Goal: Task Accomplishment & Management: Complete application form

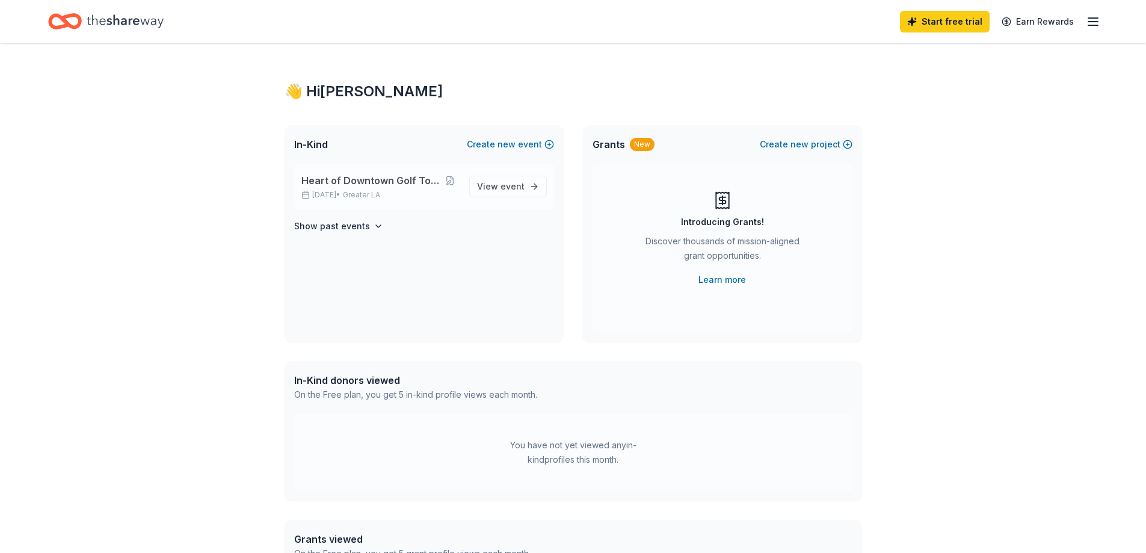
click at [352, 170] on div "Heart of Downtown Golf Tournament [DATE] • Greater LA View event" at bounding box center [424, 187] width 260 height 46
click at [361, 189] on div "Heart of Downtown Golf Tournament [DATE] • Greater LA" at bounding box center [380, 186] width 158 height 26
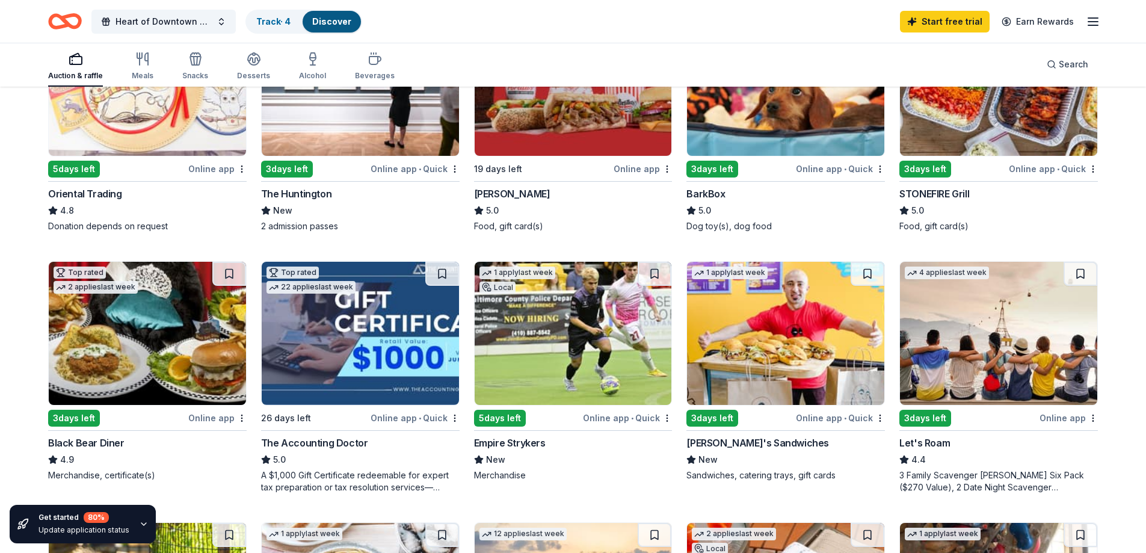
scroll to position [501, 0]
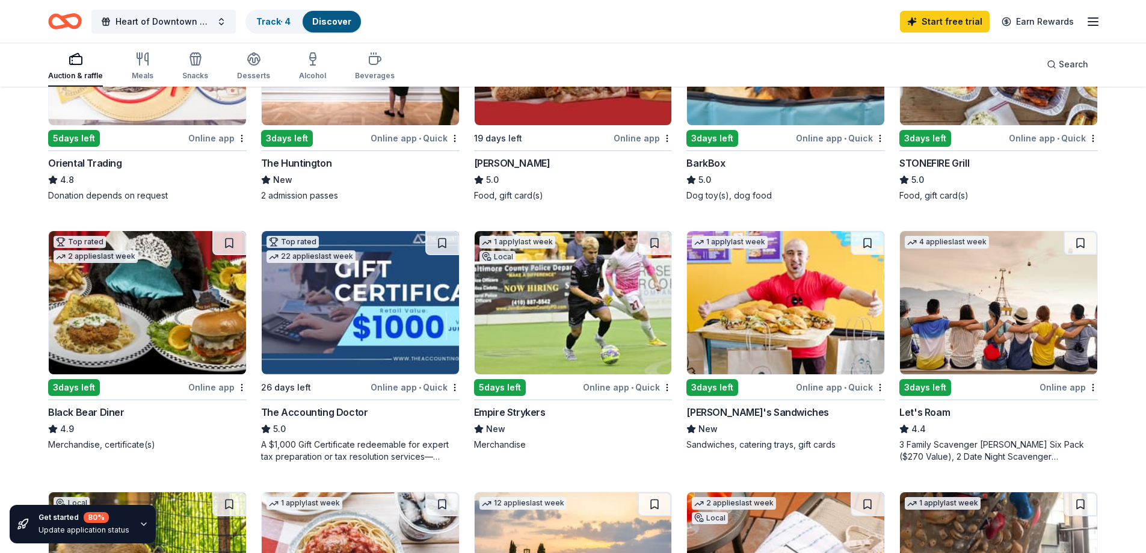
click at [727, 329] on img at bounding box center [785, 302] width 197 height 143
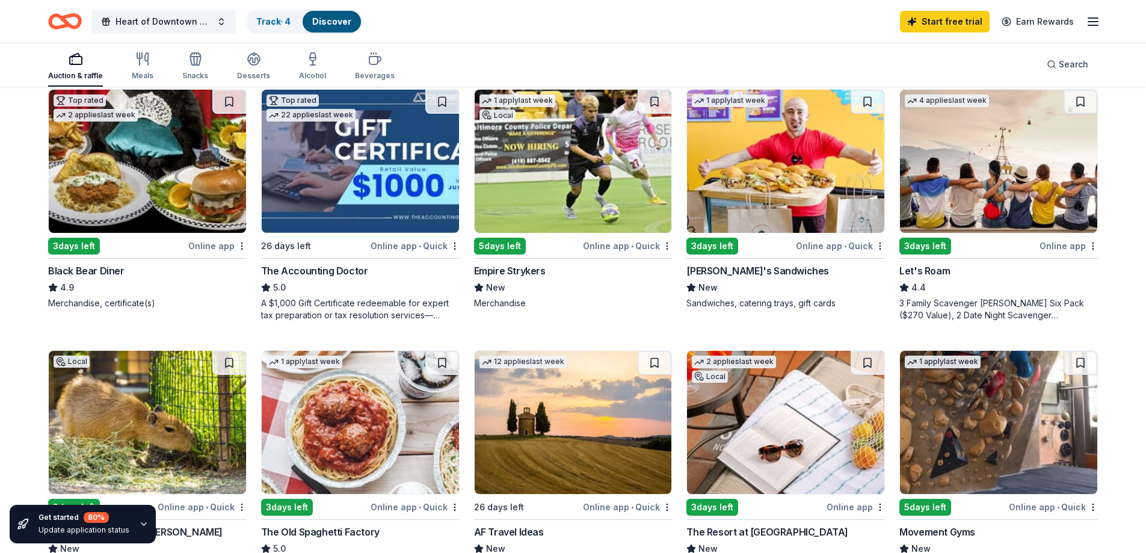
scroll to position [702, 0]
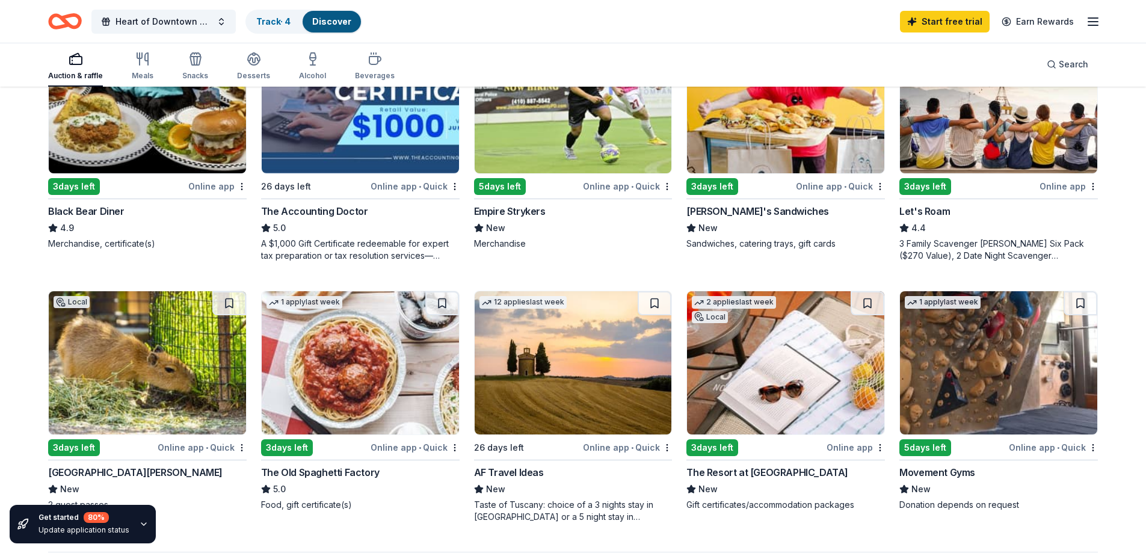
click at [366, 366] on img at bounding box center [360, 362] width 197 height 143
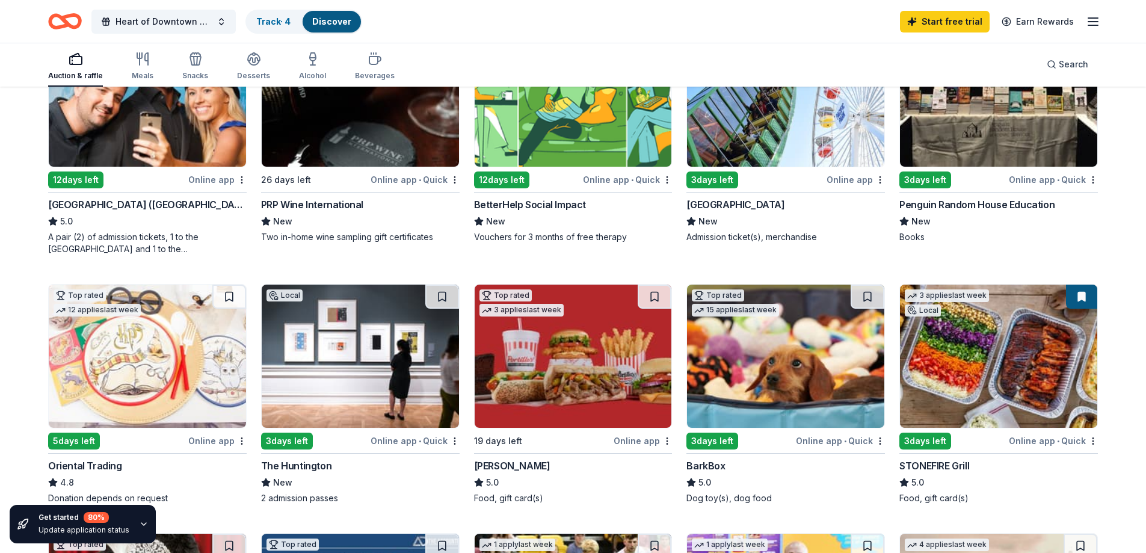
scroll to position [0, 0]
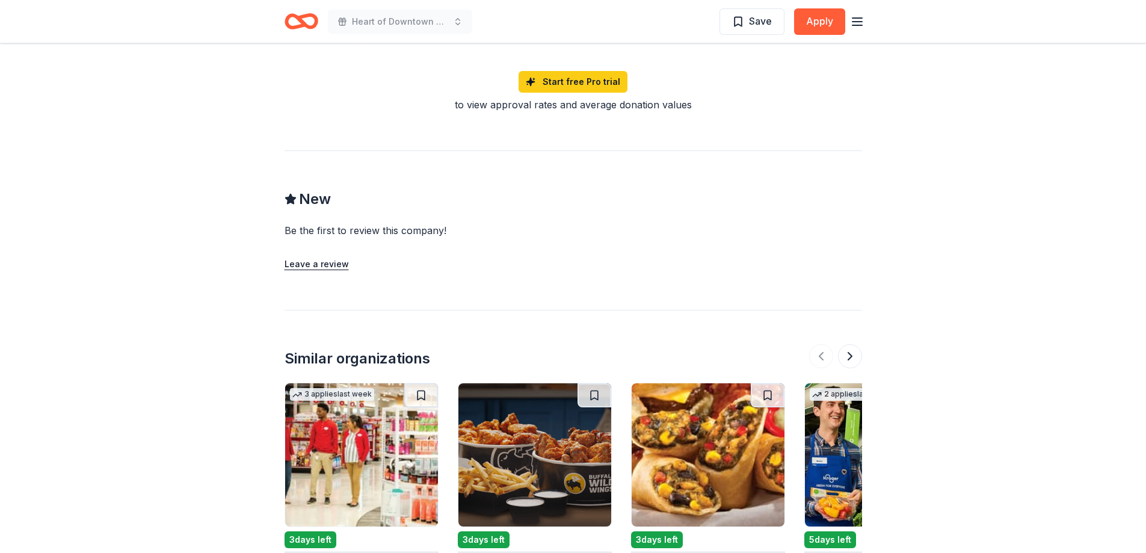
scroll to position [1203, 0]
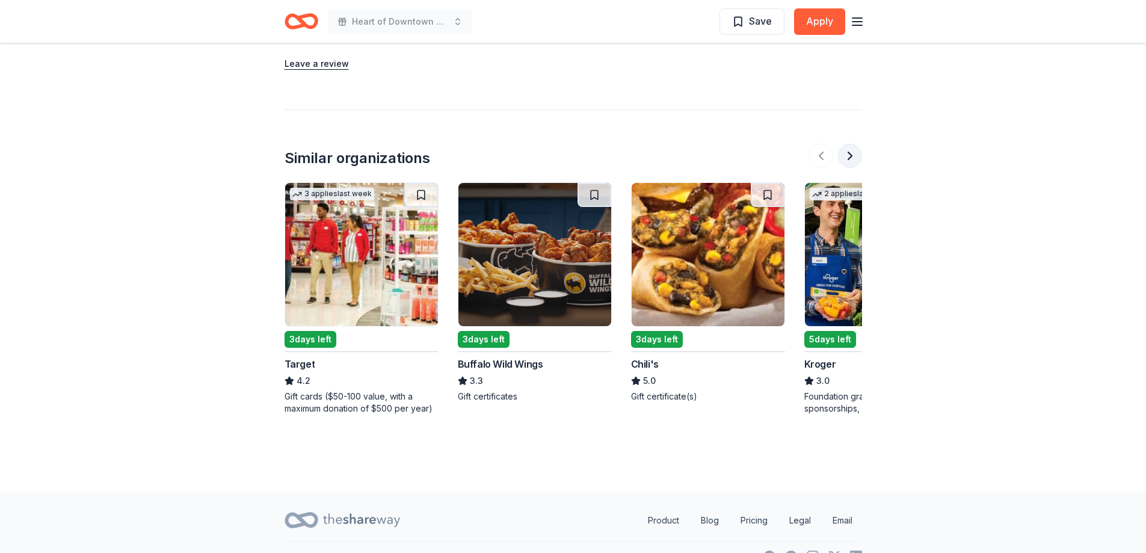
click at [849, 155] on button at bounding box center [850, 156] width 24 height 24
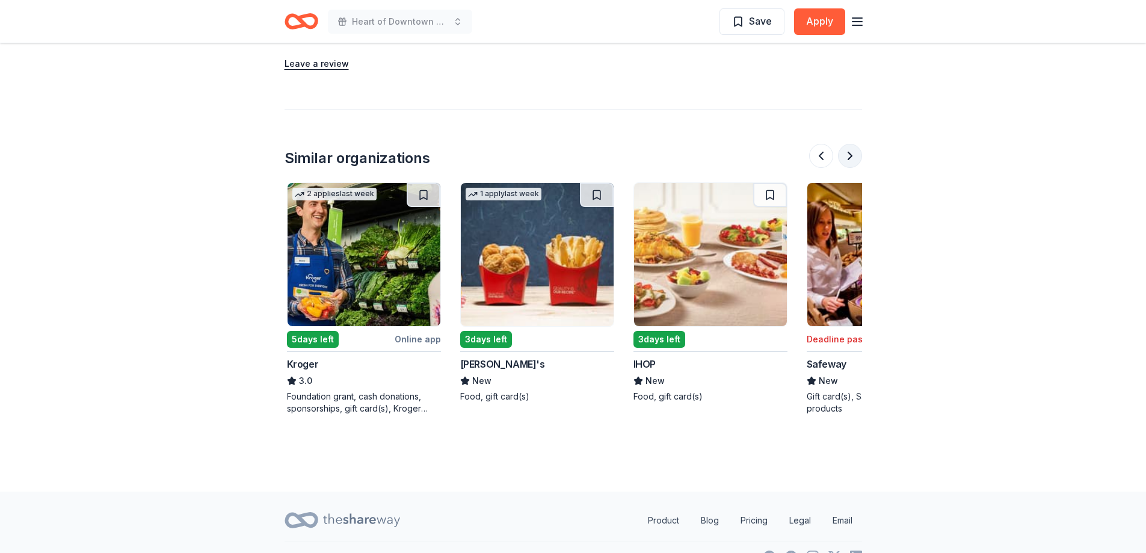
scroll to position [0, 520]
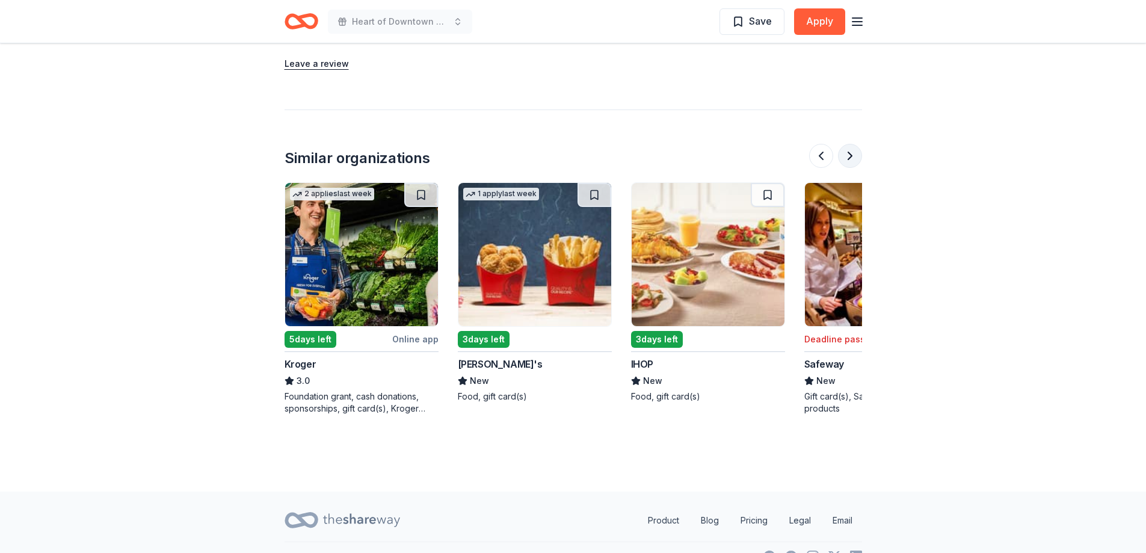
click at [849, 155] on button at bounding box center [850, 156] width 24 height 24
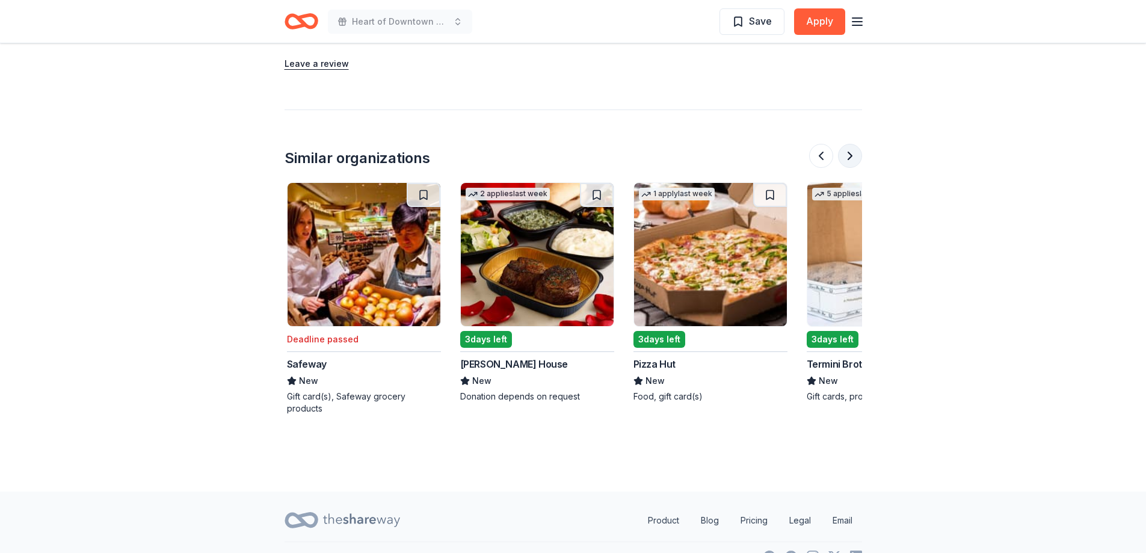
scroll to position [0, 1039]
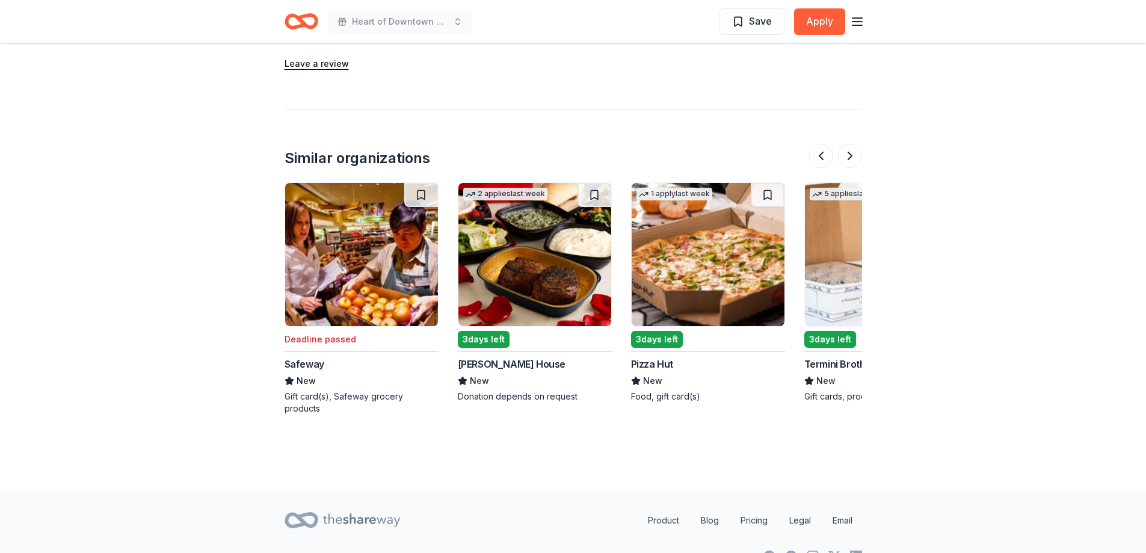
click at [488, 296] on img at bounding box center [534, 254] width 153 height 143
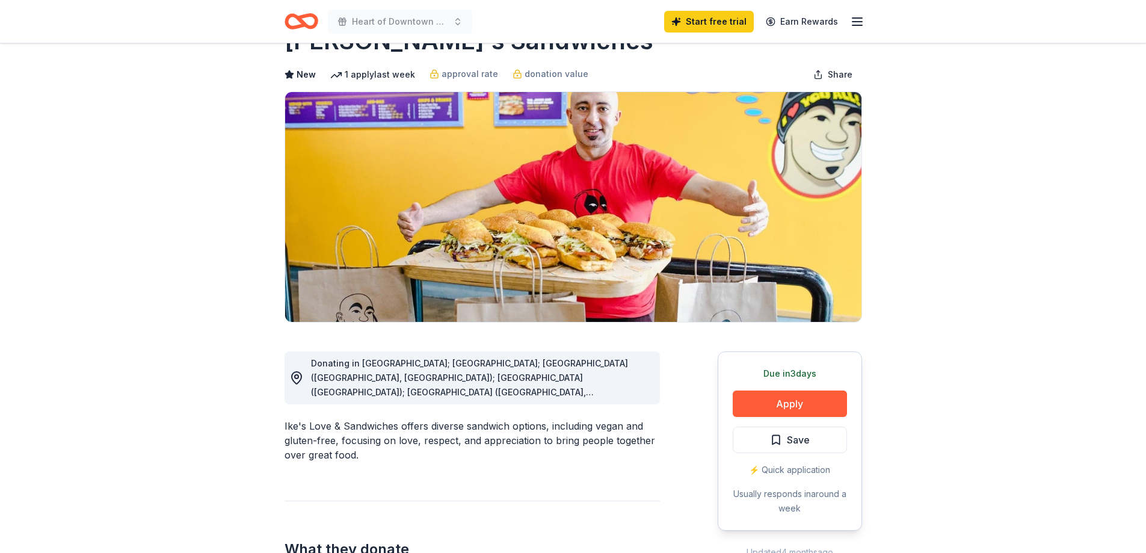
scroll to position [0, 0]
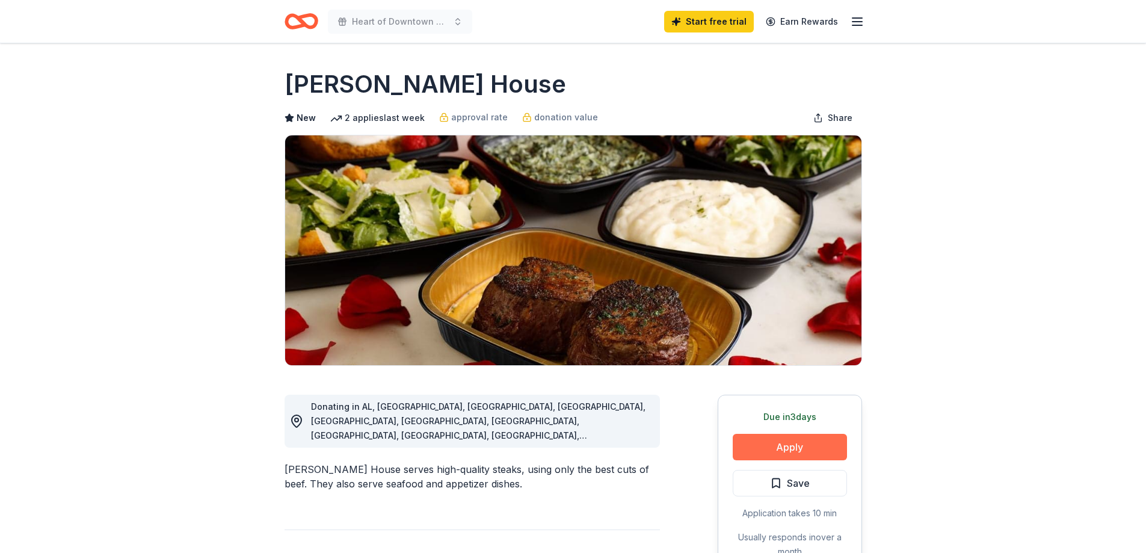
click at [810, 444] on button "Apply" at bounding box center [790, 447] width 114 height 26
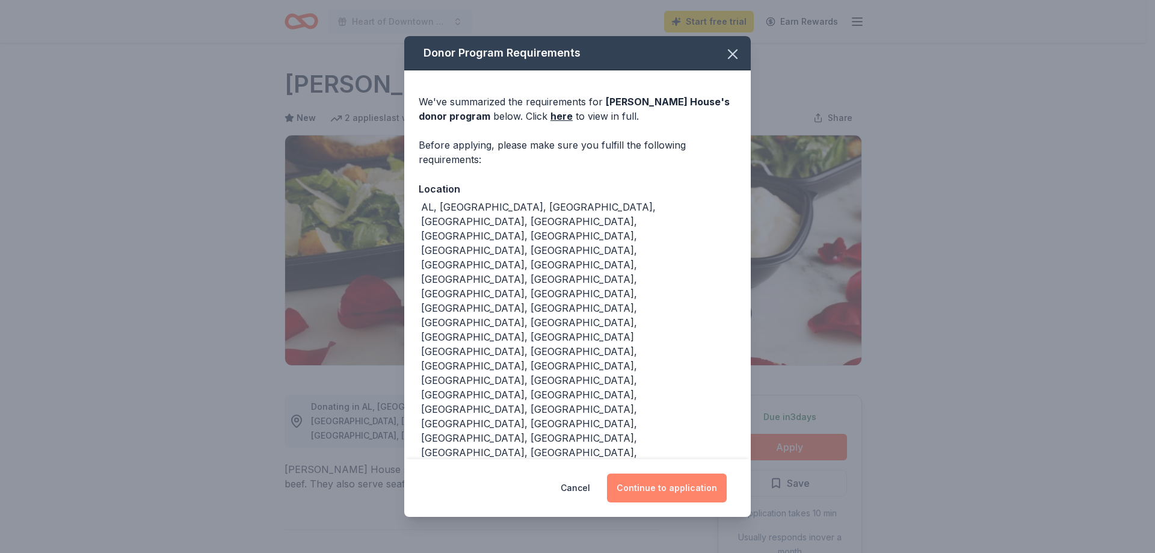
click at [671, 473] on button "Continue to application" at bounding box center [667, 487] width 120 height 29
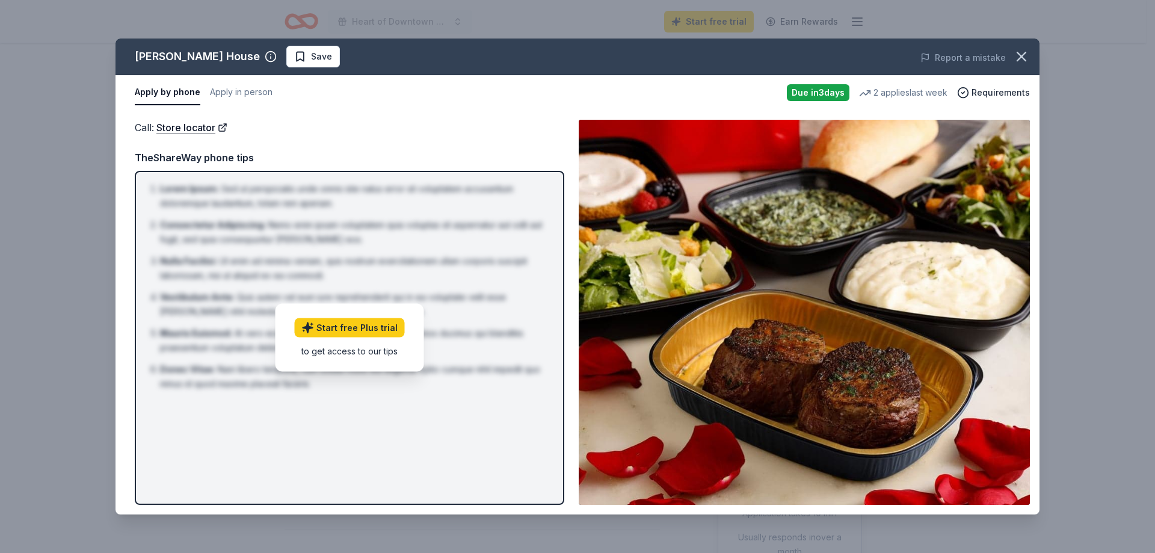
click at [283, 138] on div "Call : Store locator TheShareWay phone tips Lorem Ipsum : Sed ut perspiciatis u…" at bounding box center [349, 312] width 429 height 385
click at [1020, 53] on icon "button" at bounding box center [1021, 56] width 17 height 17
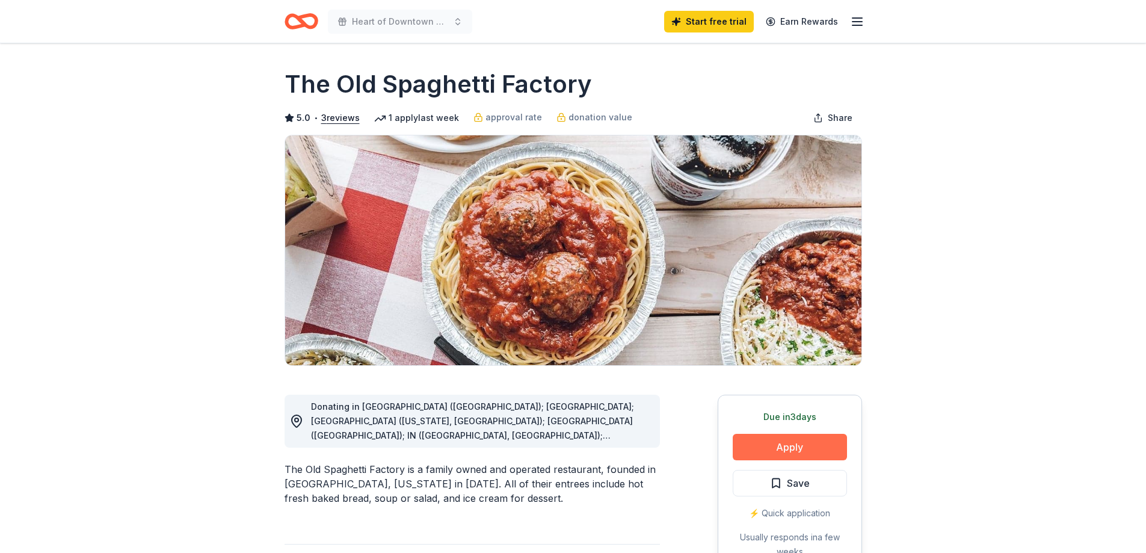
click at [764, 460] on button "Apply" at bounding box center [790, 447] width 114 height 26
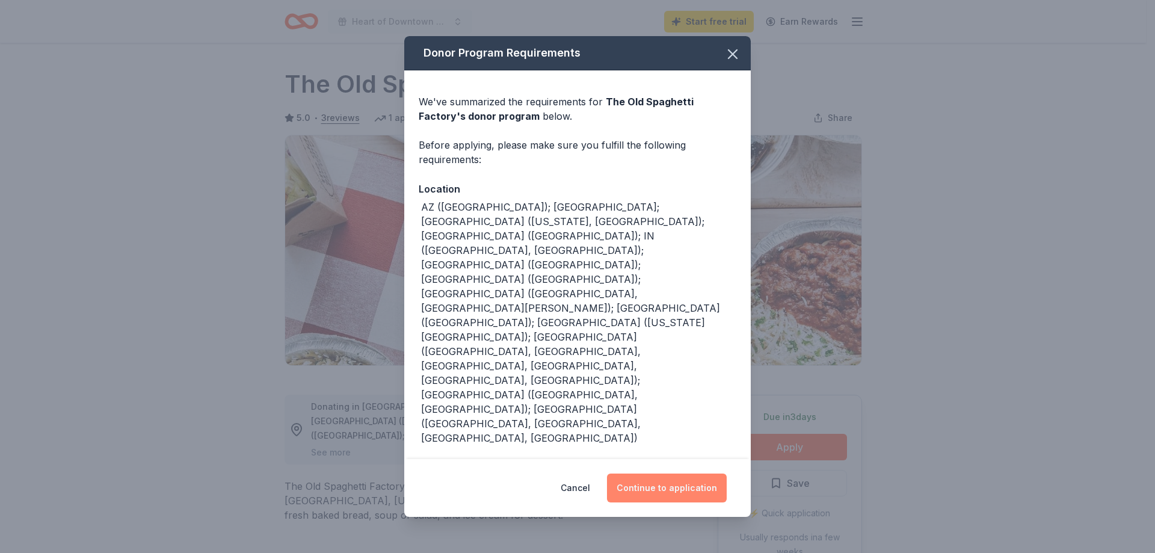
click at [676, 473] on button "Continue to application" at bounding box center [667, 487] width 120 height 29
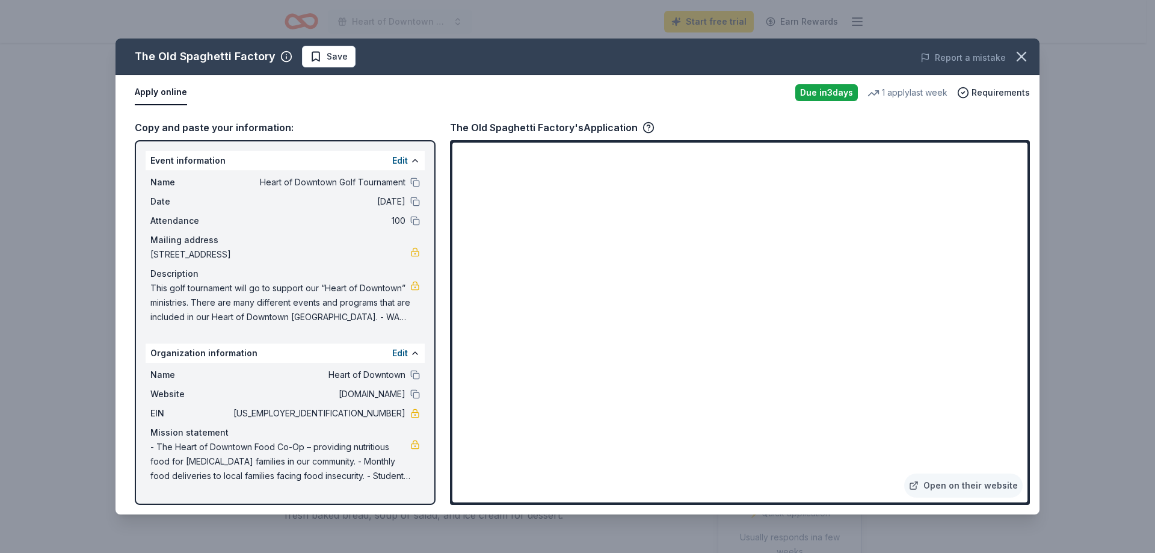
drag, startPoint x: 694, startPoint y: 46, endPoint x: 1028, endPoint y: 79, distance: 336.1
click at [1145, 108] on html "Heart of Downtown Golf Tournament Start free trial Earn Rewards Due in 3 days S…" at bounding box center [577, 276] width 1155 height 553
drag, startPoint x: 549, startPoint y: 62, endPoint x: 1066, endPoint y: 48, distance: 516.9
click at [1145, 69] on html "Heart of Downtown Golf Tournament Start free trial Earn Rewards Due in 3 days S…" at bounding box center [577, 276] width 1155 height 553
click at [520, 99] on div "Apply online" at bounding box center [460, 92] width 651 height 25
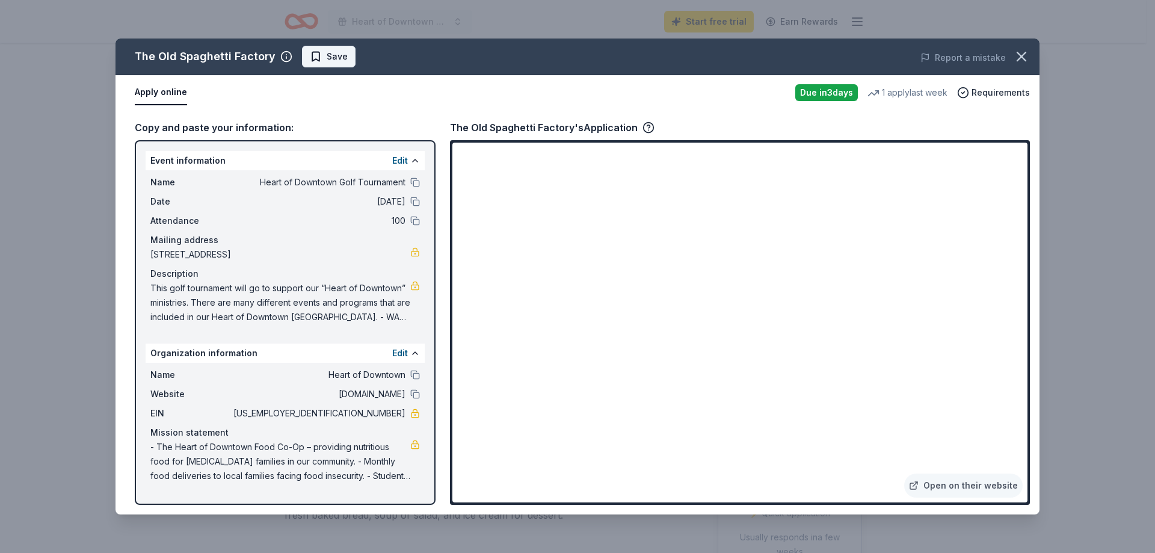
click at [327, 55] on span "Save" at bounding box center [337, 56] width 21 height 14
click at [1016, 54] on icon "button" at bounding box center [1021, 56] width 17 height 17
